Goal: Information Seeking & Learning: Check status

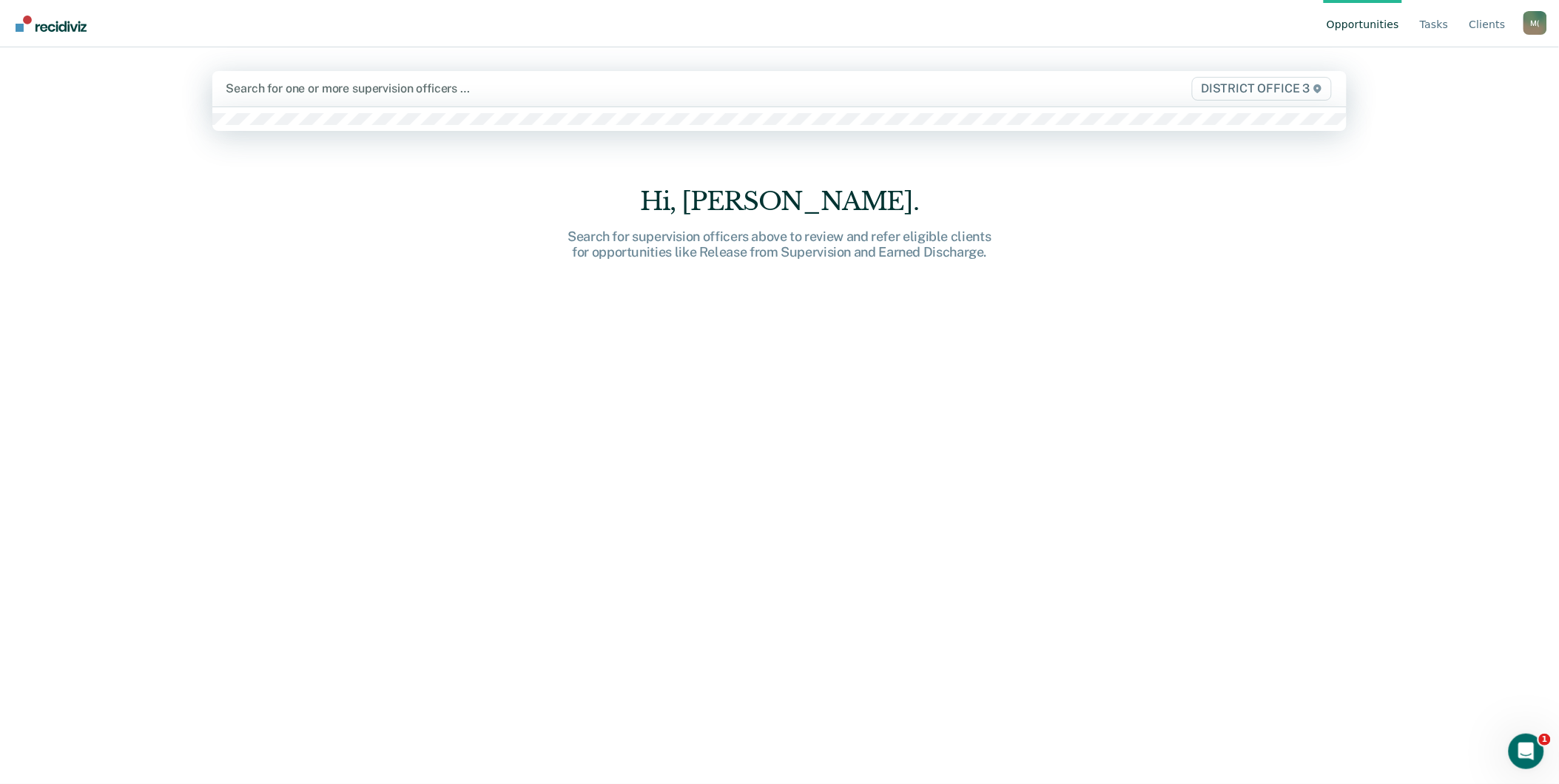
click at [314, 91] on div at bounding box center [612, 88] width 774 height 17
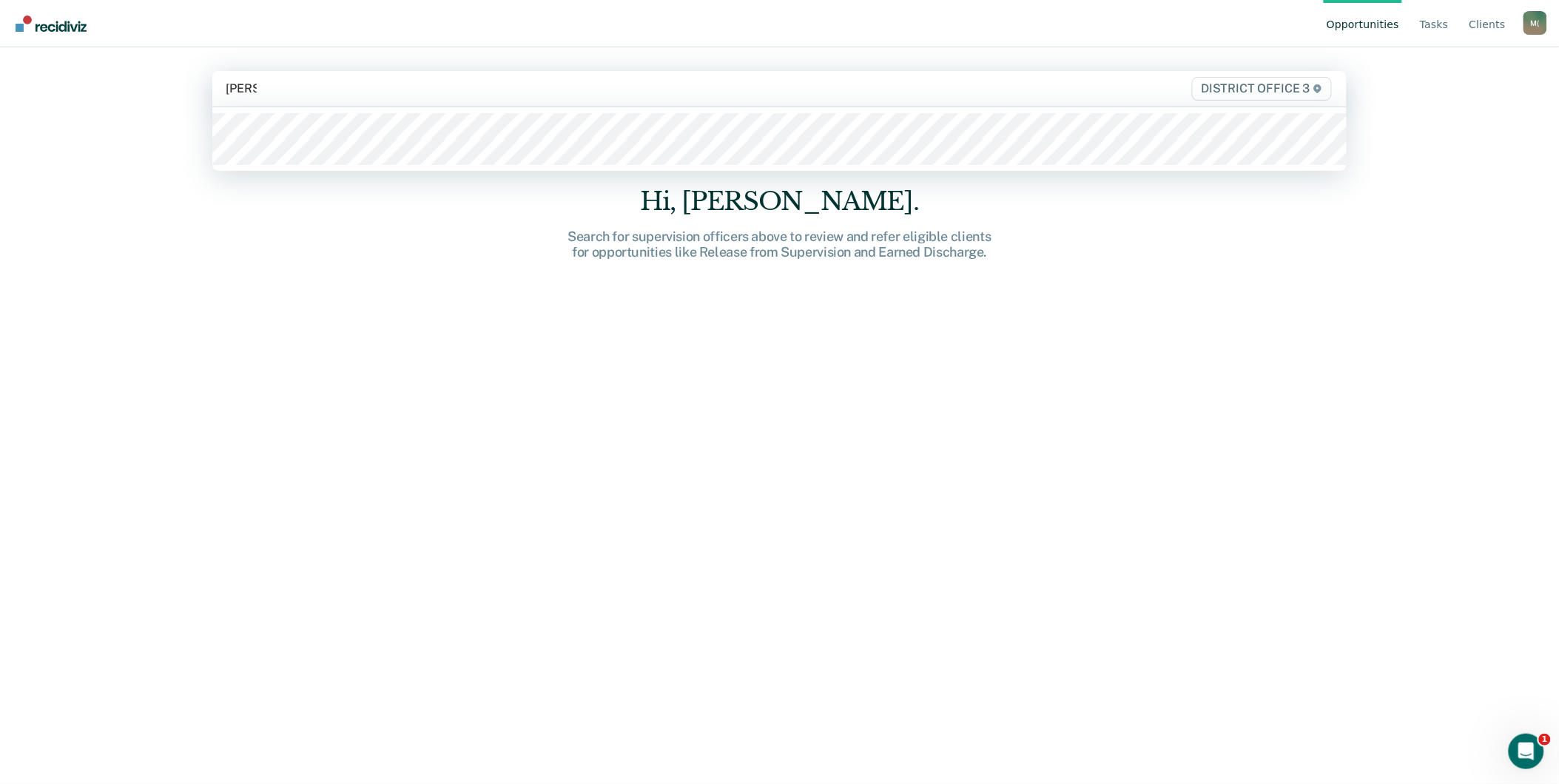
type input "thomp"
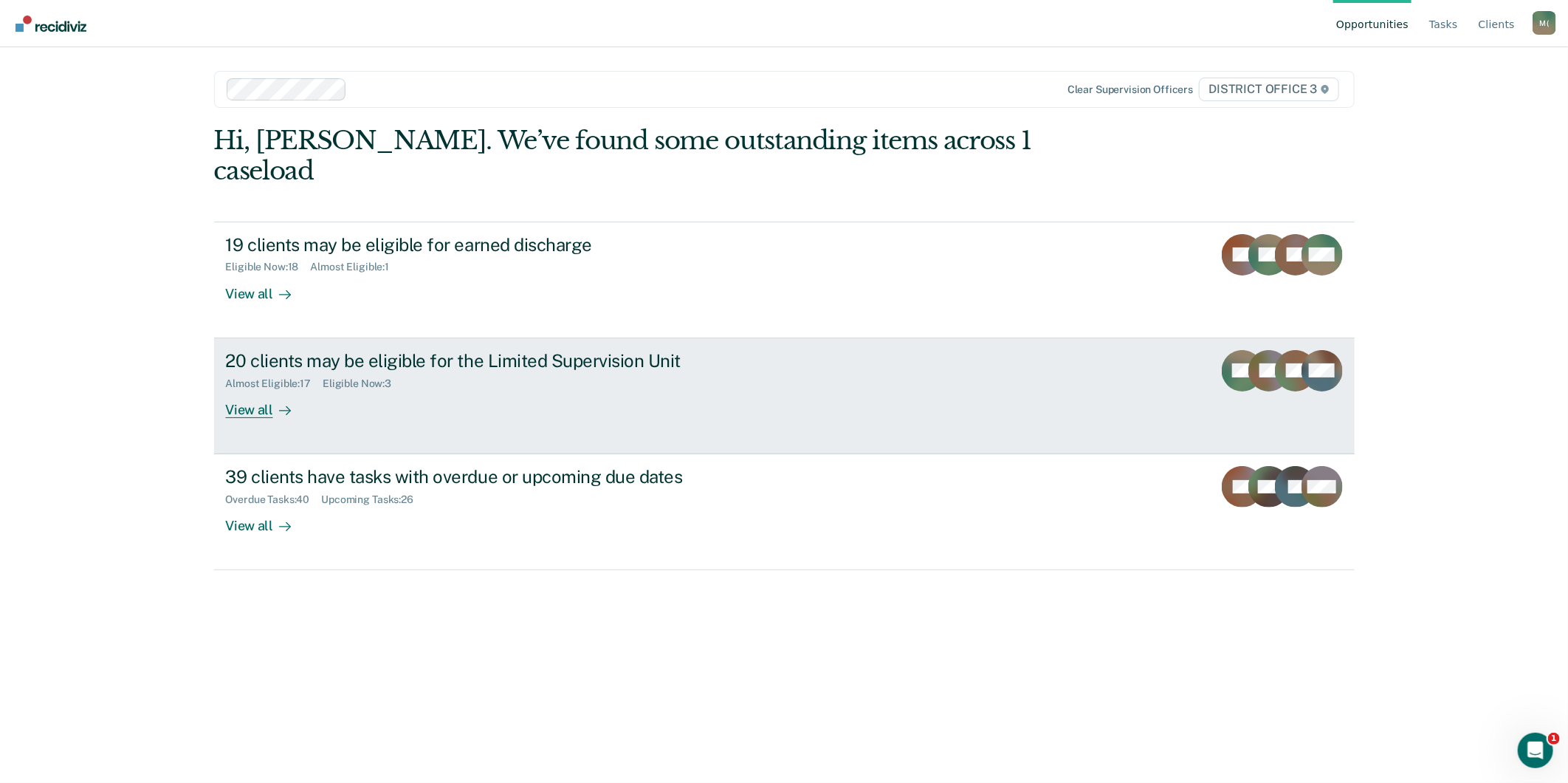
click at [251, 389] on div "View all" at bounding box center [267, 403] width 82 height 29
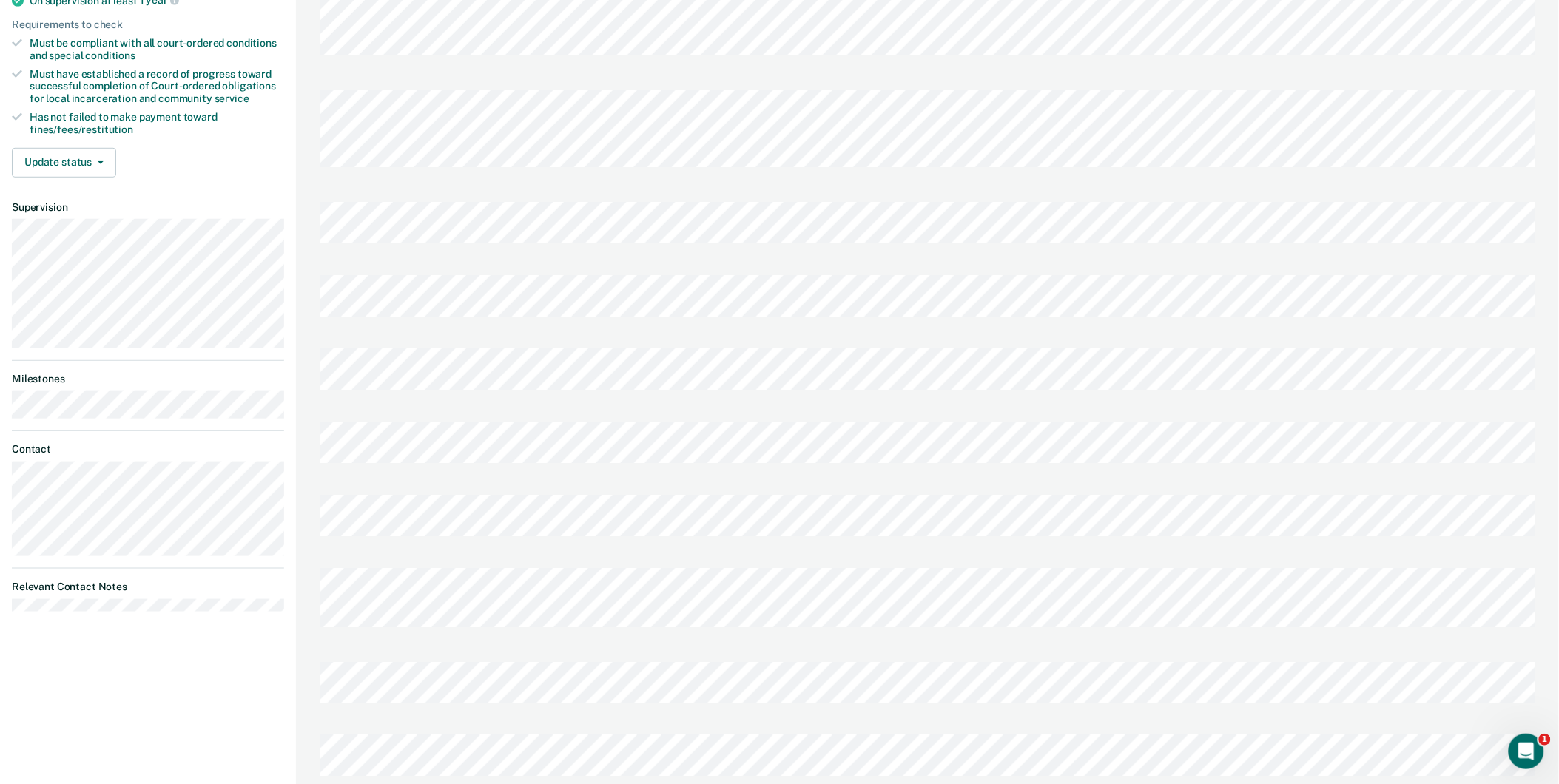
scroll to position [246, 0]
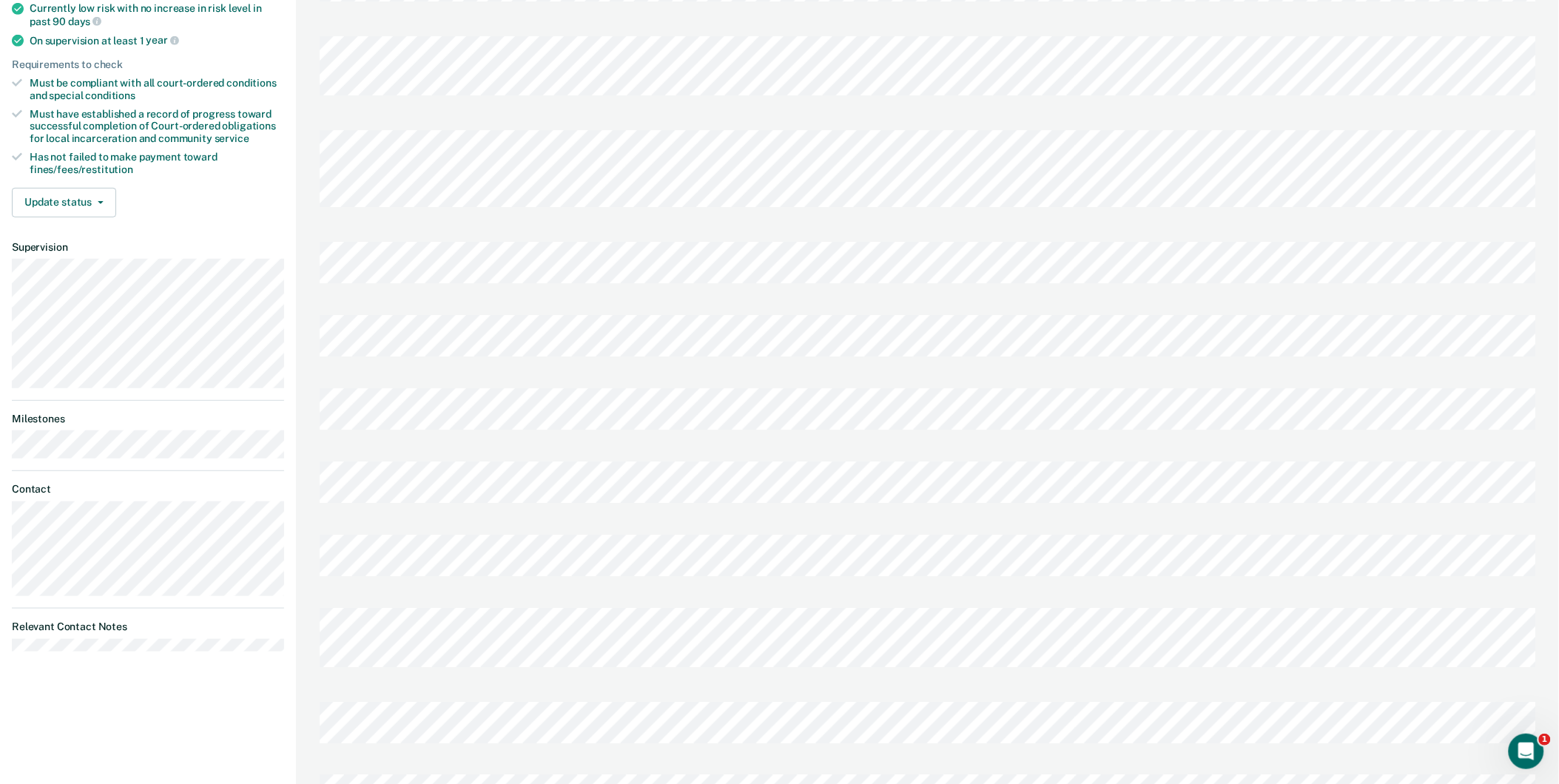
click at [370, 308] on div at bounding box center [928, 339] width 1217 height 73
click at [362, 349] on div at bounding box center [928, 339] width 1217 height 73
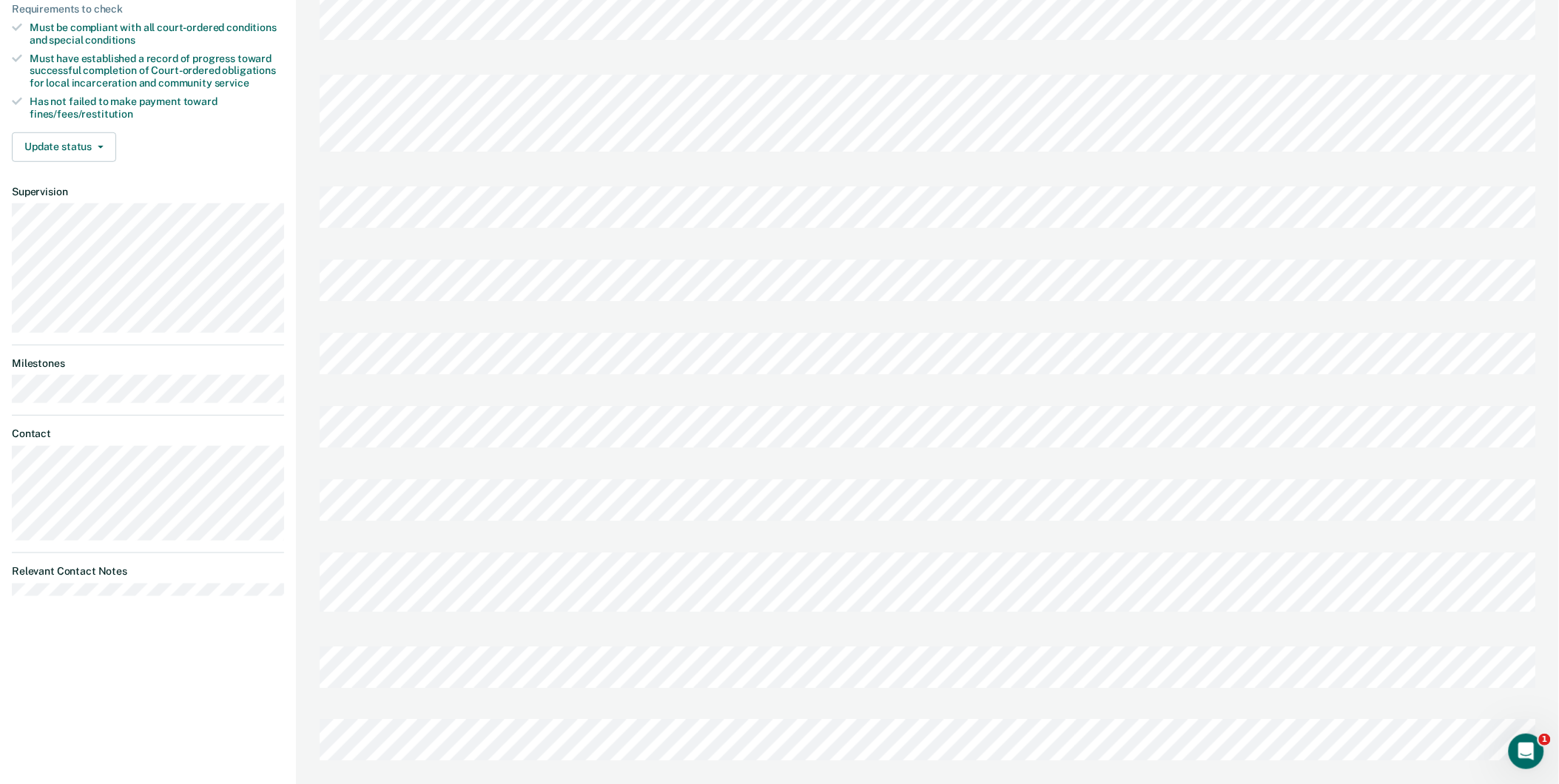
scroll to position [0, 0]
